Goal: Task Accomplishment & Management: Manage account settings

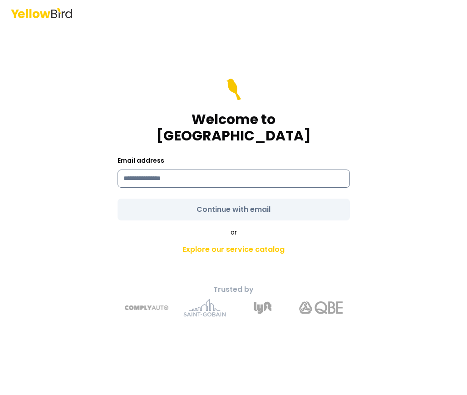
click at [143, 174] on input at bounding box center [234, 178] width 233 height 18
type input "**********"
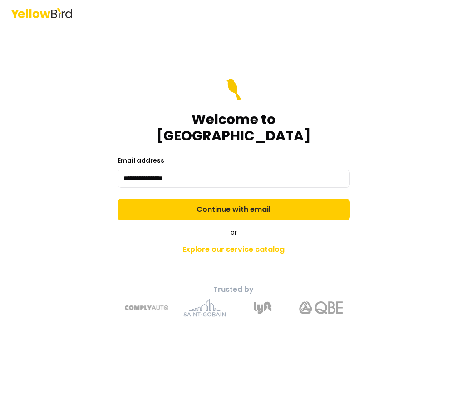
click at [192, 202] on form "**********" at bounding box center [234, 150] width 233 height 142
click at [192, 202] on button "Continue with email" at bounding box center [234, 209] width 233 height 22
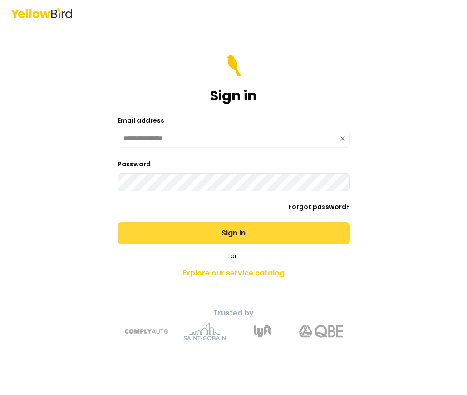
click at [187, 228] on button "Sign in" at bounding box center [234, 233] width 233 height 22
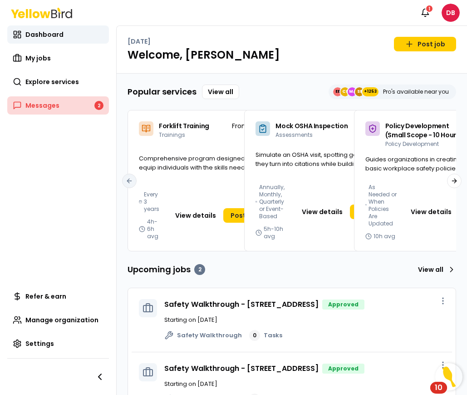
click at [40, 100] on link "Messages 2" at bounding box center [58, 105] width 102 height 18
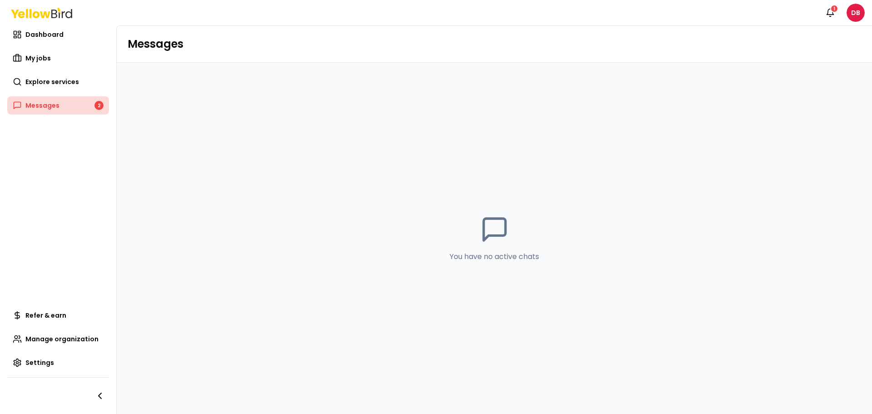
click at [48, 105] on span "Messages" at bounding box center [42, 105] width 34 height 9
click at [42, 58] on span "My jobs" at bounding box center [37, 58] width 25 height 9
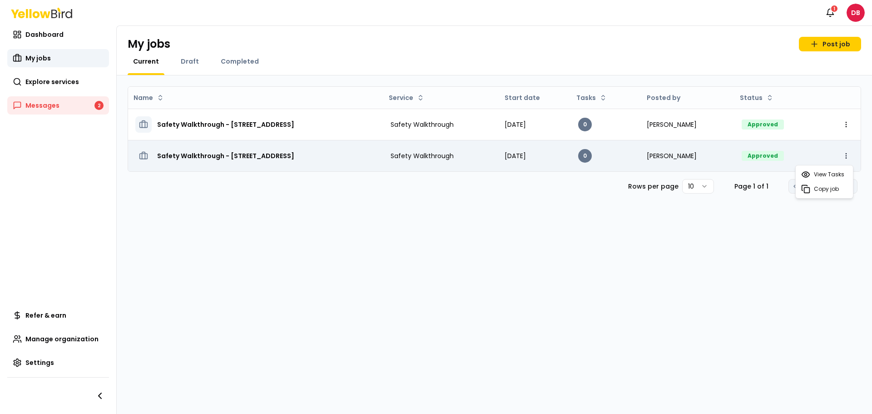
click at [467, 159] on html "Notifications 1 DB Dashboard My jobs Explore services Messages 2 Refer & earn M…" at bounding box center [436, 207] width 872 height 414
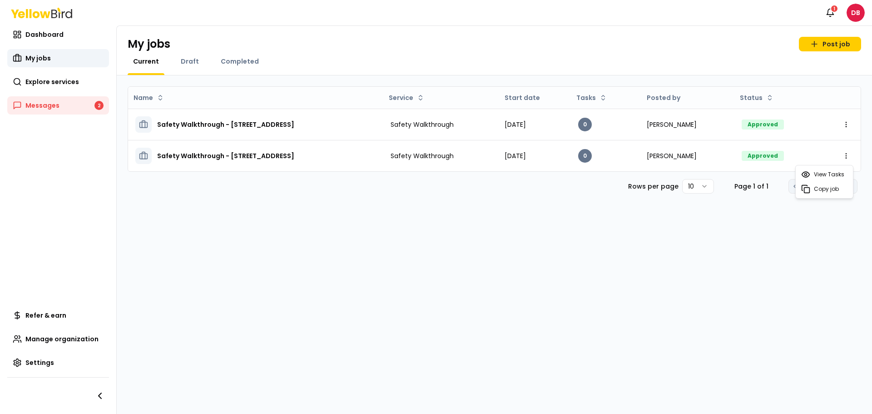
click at [467, 11] on html "Notifications 1 DB Dashboard My jobs Explore services Messages 2 Refer & earn M…" at bounding box center [436, 207] width 872 height 414
click at [467, 9] on div "1" at bounding box center [834, 9] width 8 height 8
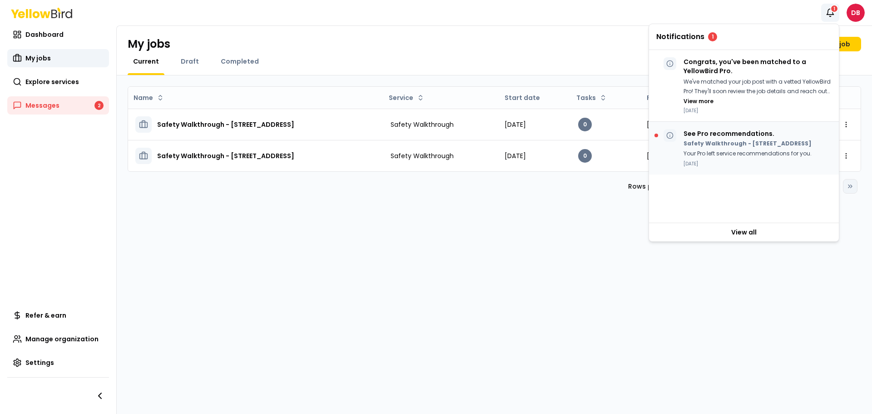
click at [467, 147] on p "Safety Walkthrough - [STREET_ADDRESS]" at bounding box center [748, 143] width 128 height 7
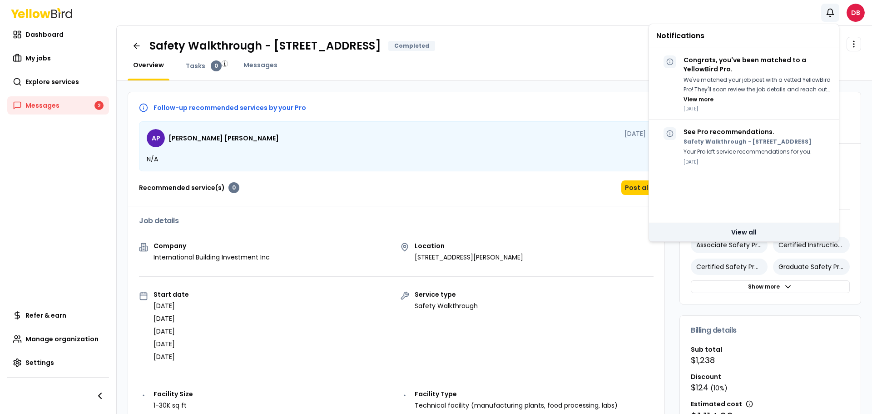
click at [467, 232] on link "View all" at bounding box center [744, 232] width 190 height 18
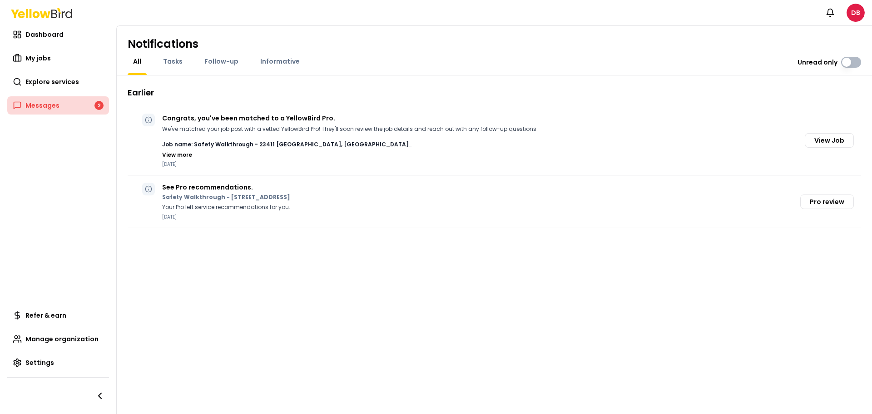
click at [34, 104] on span "Messages" at bounding box center [42, 105] width 34 height 9
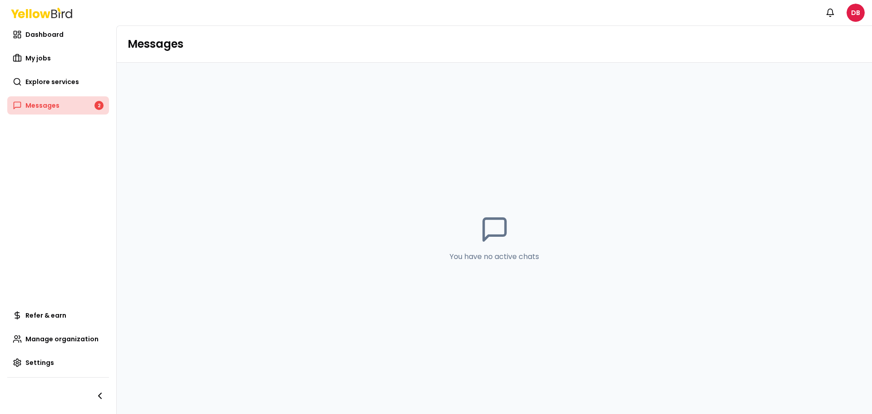
click at [53, 108] on span "Messages" at bounding box center [42, 105] width 34 height 9
click at [52, 36] on span "Dashboard" at bounding box center [44, 34] width 38 height 9
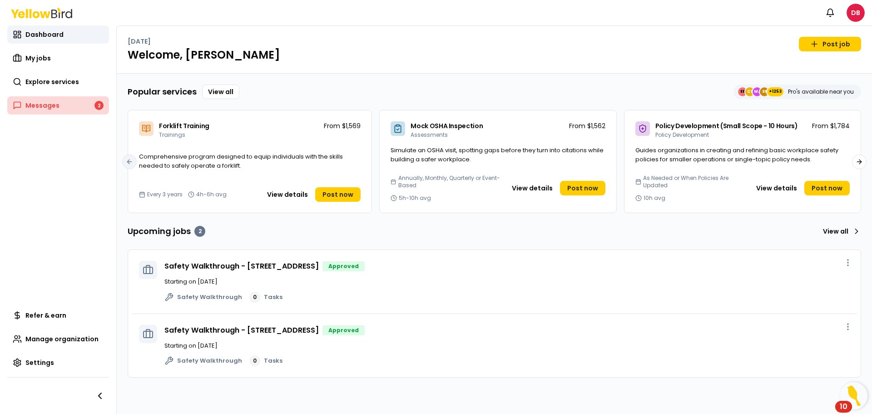
click at [69, 107] on link "Messages 2" at bounding box center [58, 105] width 102 height 18
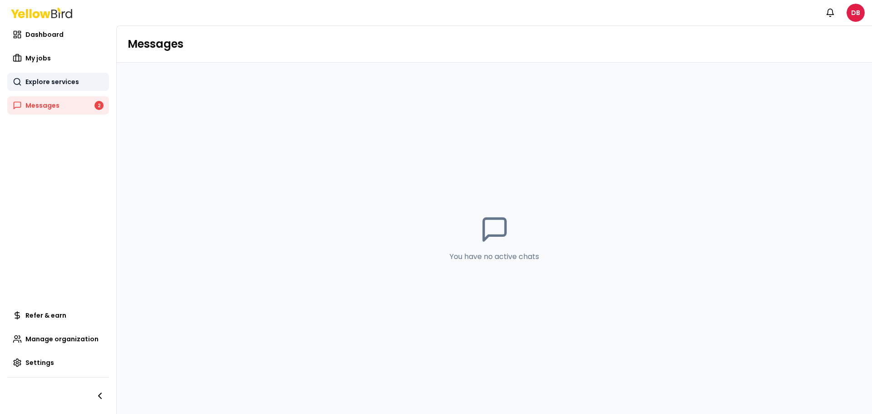
click at [69, 84] on span "Explore services" at bounding box center [52, 81] width 54 height 9
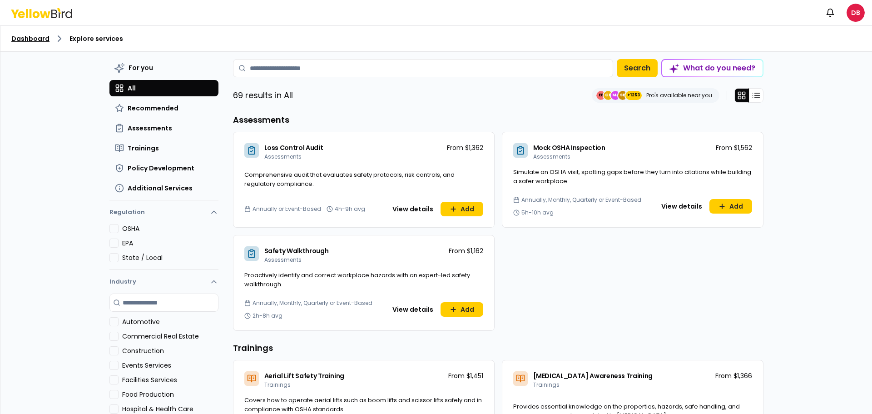
click at [35, 40] on link "Dashboard" at bounding box center [30, 38] width 38 height 9
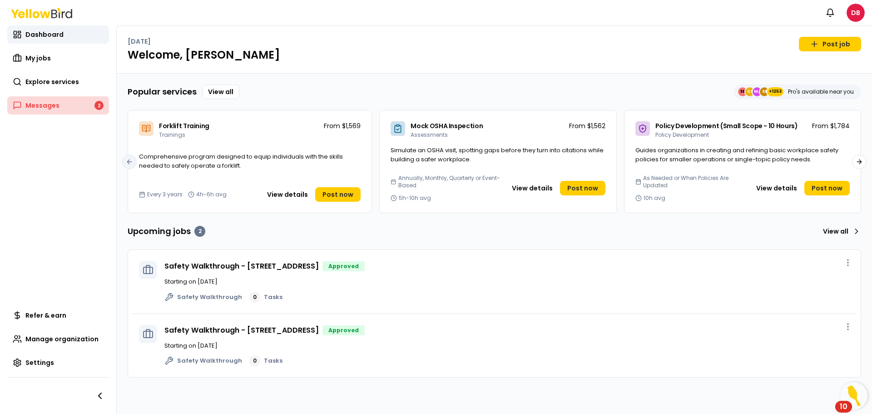
click at [44, 103] on span "Messages" at bounding box center [42, 105] width 34 height 9
